Goal: Find specific page/section: Find specific page/section

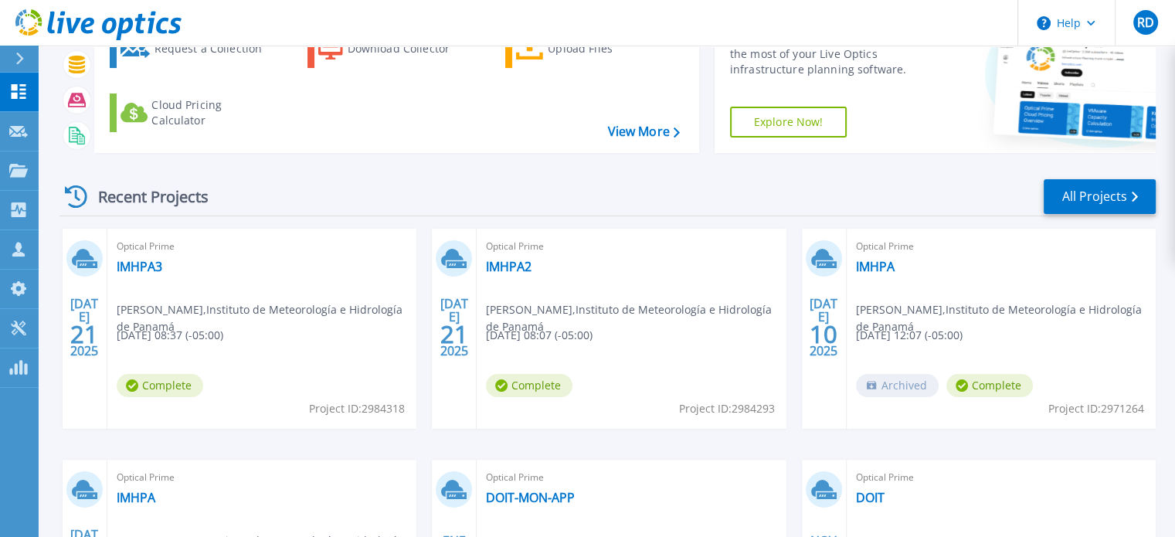
scroll to position [87, 0]
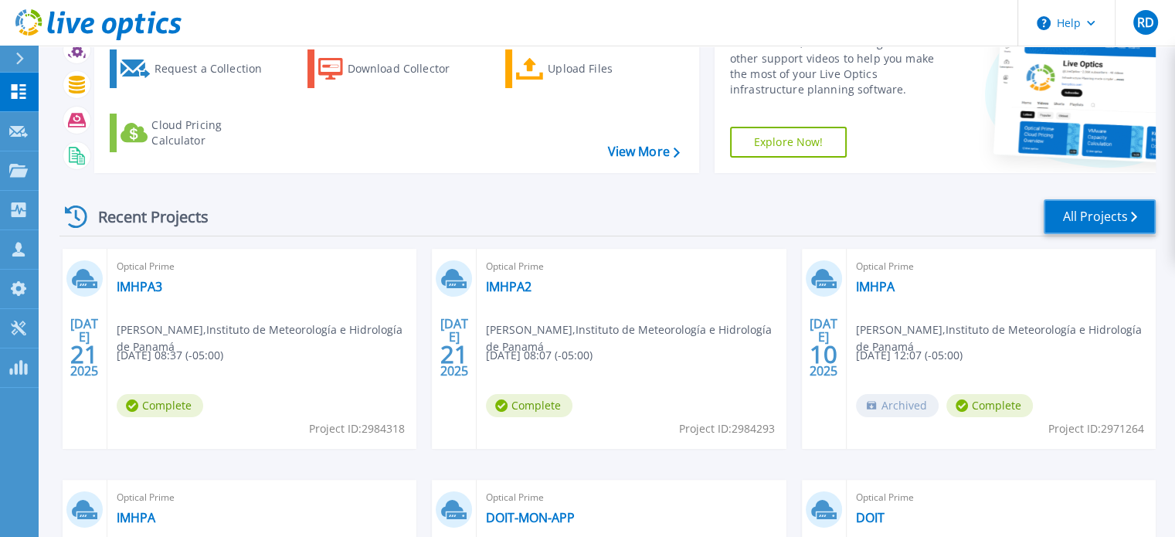
click at [1123, 222] on link "All Projects" at bounding box center [1100, 216] width 112 height 35
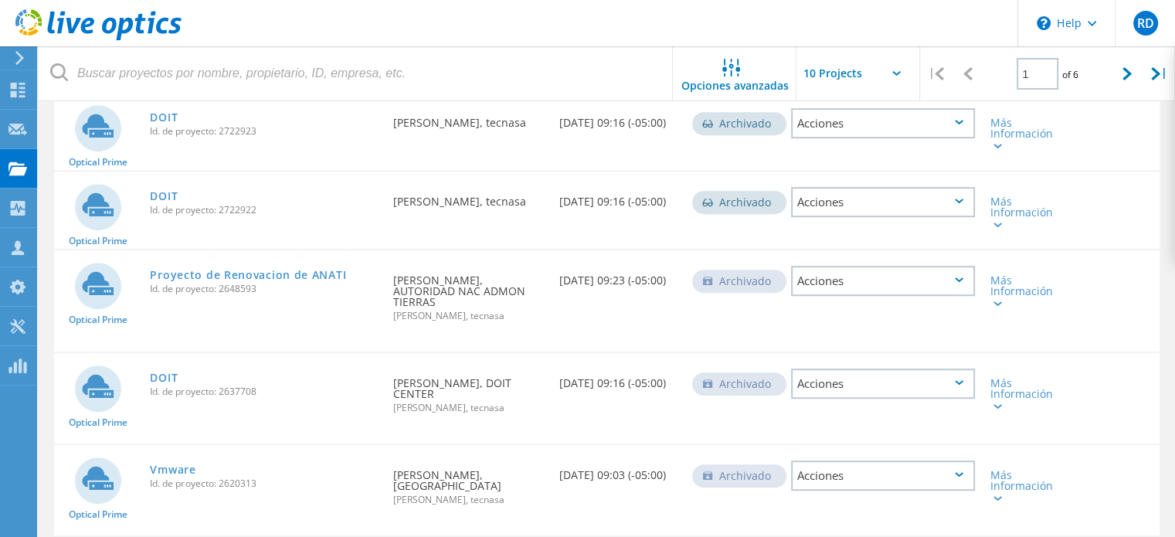
scroll to position [719, 0]
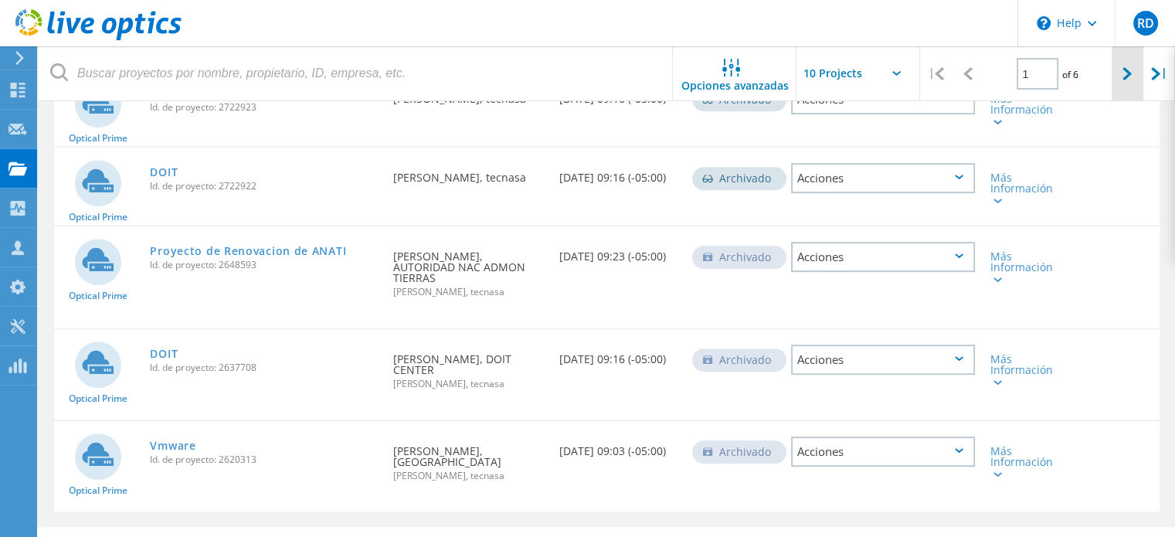
click at [1126, 75] on icon at bounding box center [1127, 73] width 9 height 13
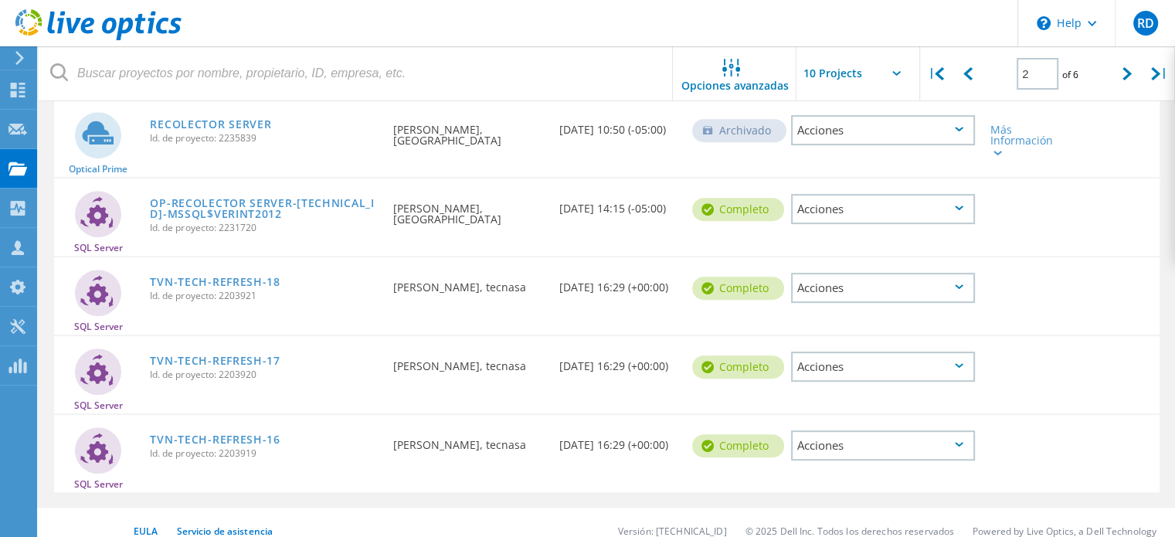
scroll to position [630, 0]
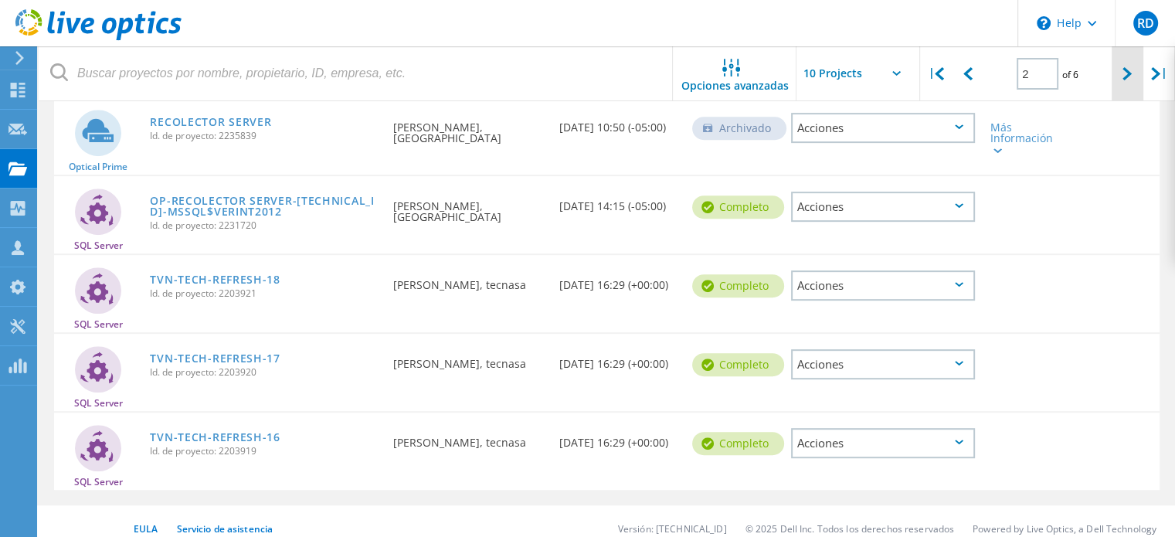
click at [1125, 65] on div at bounding box center [1128, 73] width 32 height 55
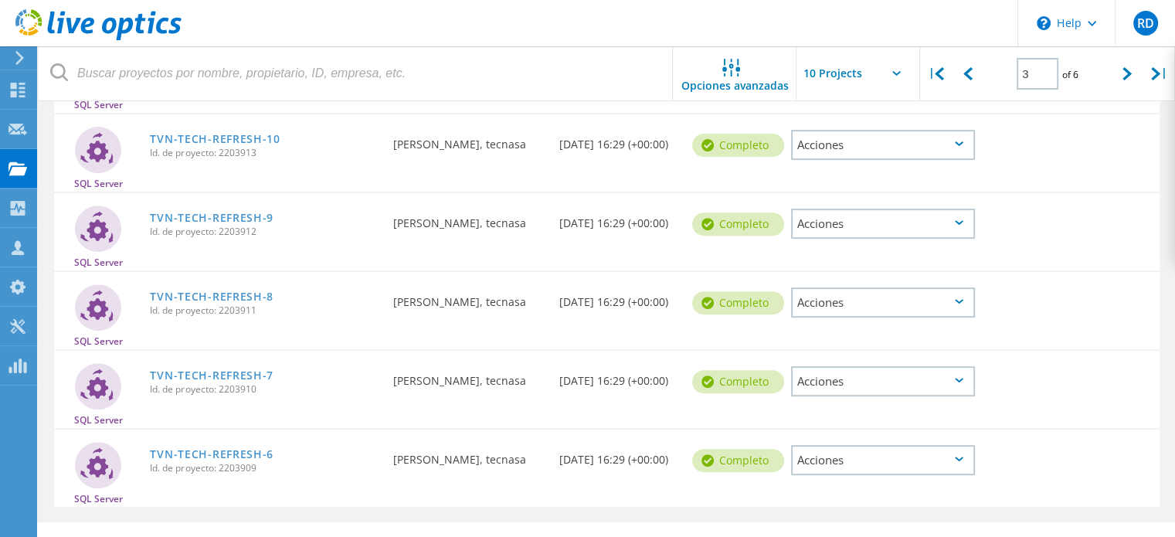
scroll to position [593, 0]
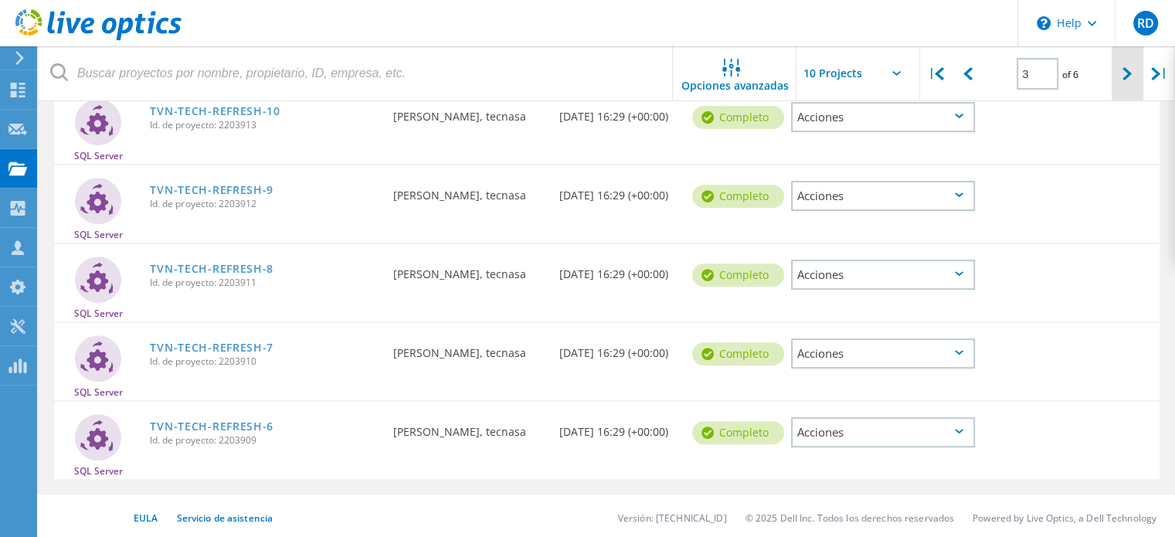
click at [1128, 73] on icon at bounding box center [1127, 73] width 9 height 13
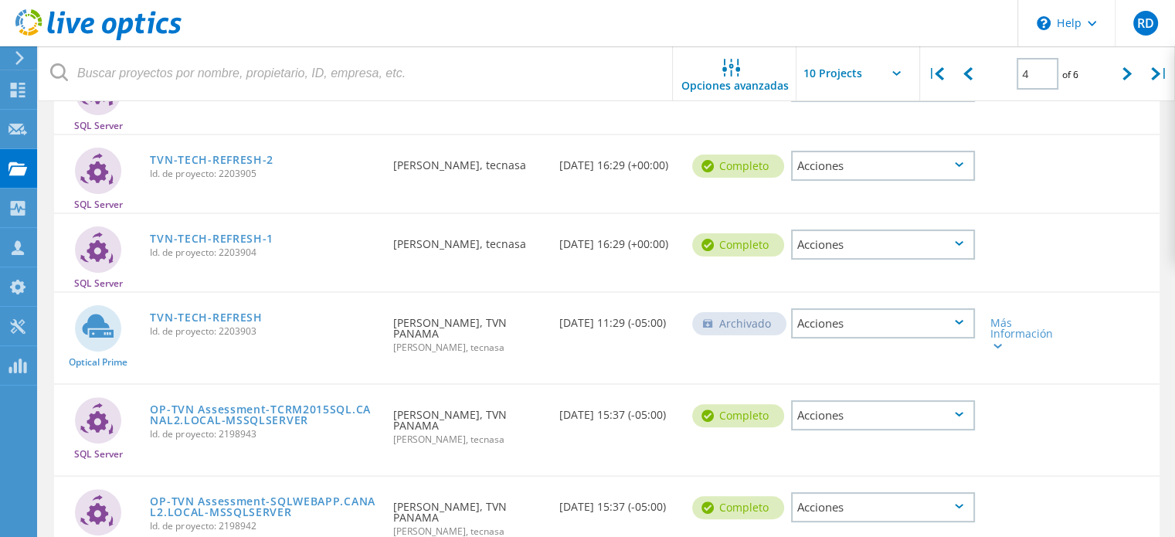
scroll to position [658, 0]
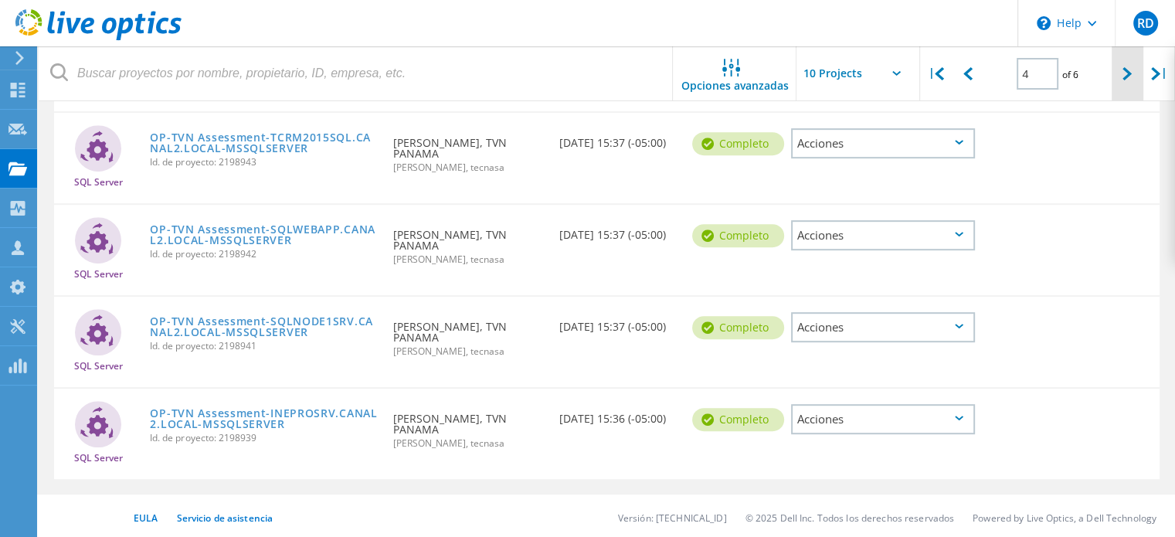
click at [1130, 80] on icon at bounding box center [1127, 73] width 9 height 13
type input "5"
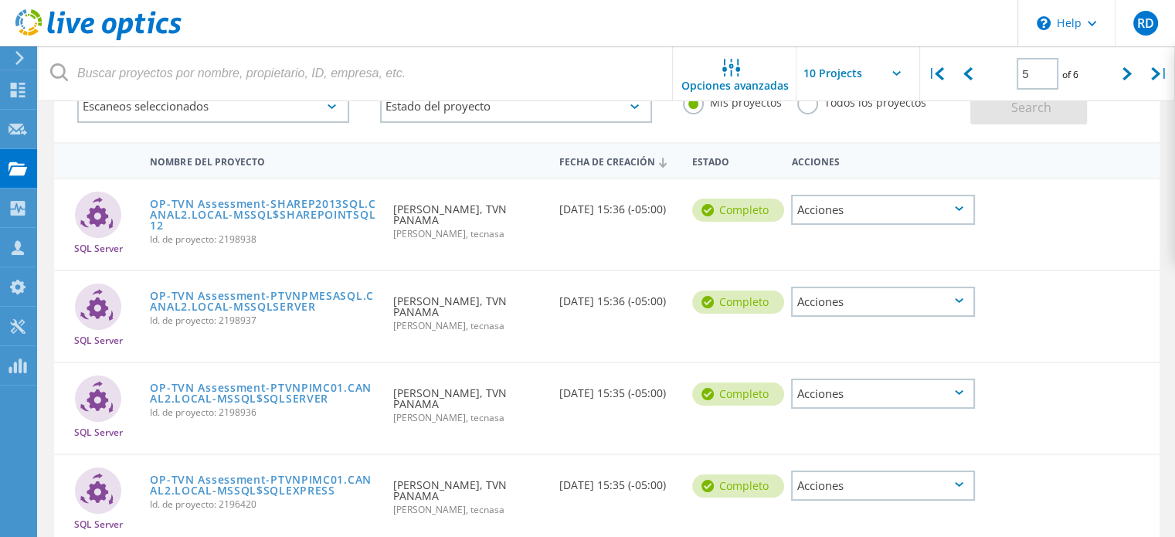
scroll to position [0, 0]
